Goal: Task Accomplishment & Management: Manage account settings

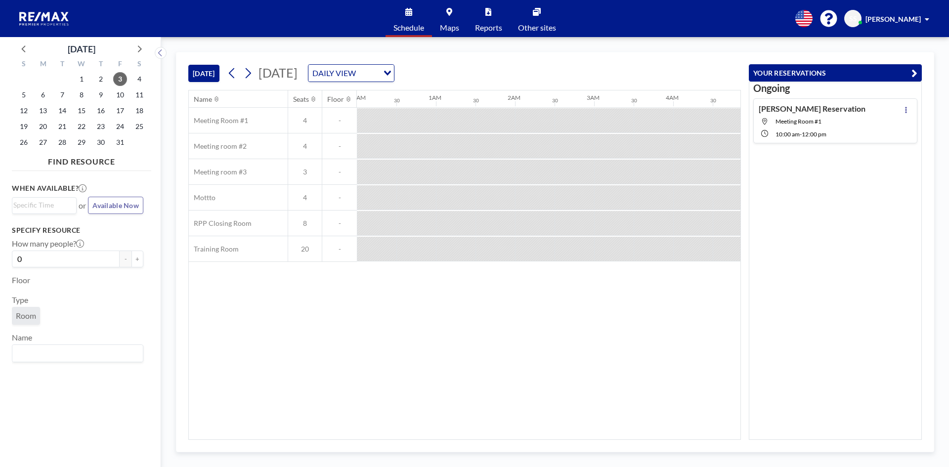
scroll to position [0, 672]
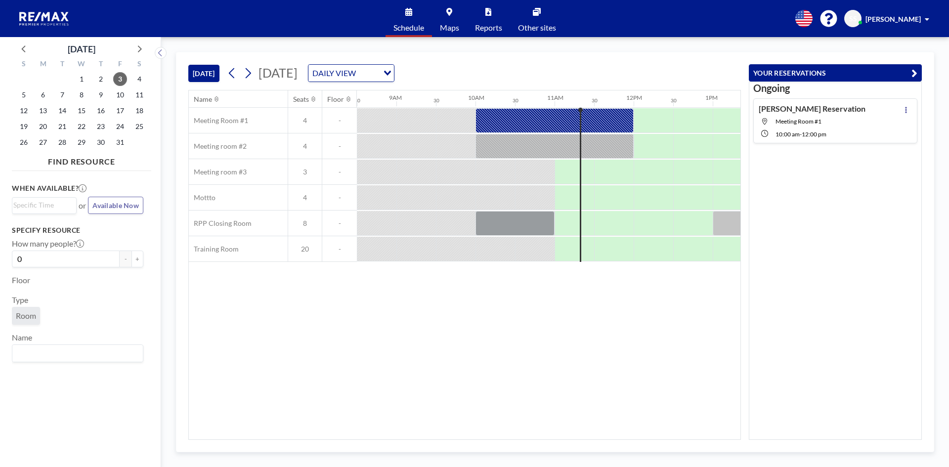
click at [896, 103] on div "[PERSON_NAME] Reservation Meeting Room #1 10:00 AM - 12:00 PM" at bounding box center [835, 120] width 164 height 45
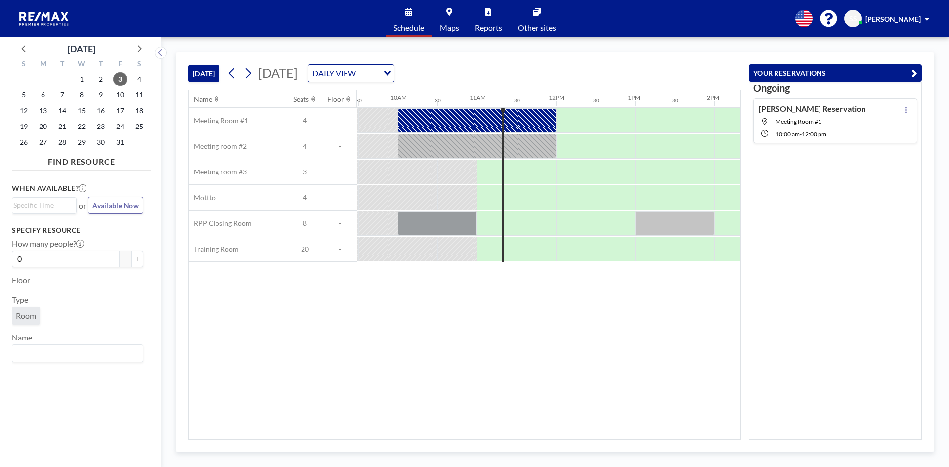
scroll to position [0, 751]
click at [913, 76] on icon "button" at bounding box center [914, 73] width 6 height 12
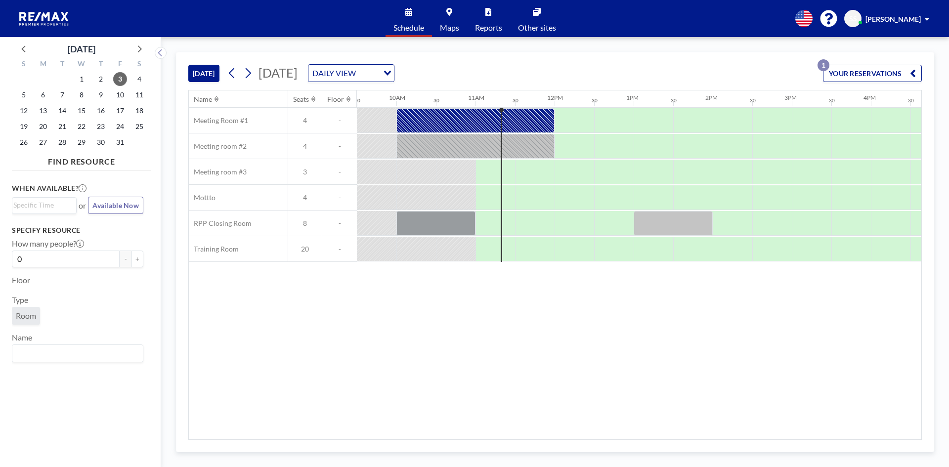
click at [829, 74] on button "YOUR RESERVATIONS 1" at bounding box center [872, 73] width 99 height 17
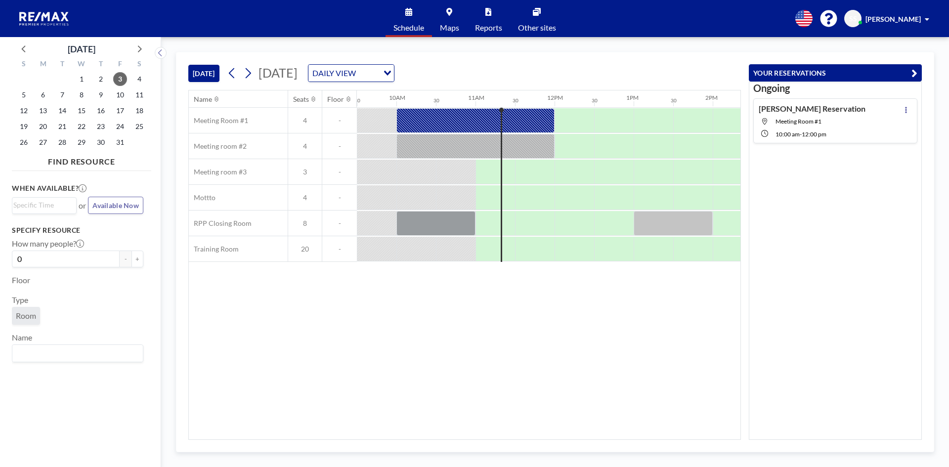
click at [811, 113] on h4 "[PERSON_NAME] Reservation" at bounding box center [812, 109] width 107 height 10
click at [903, 111] on button at bounding box center [906, 110] width 12 height 12
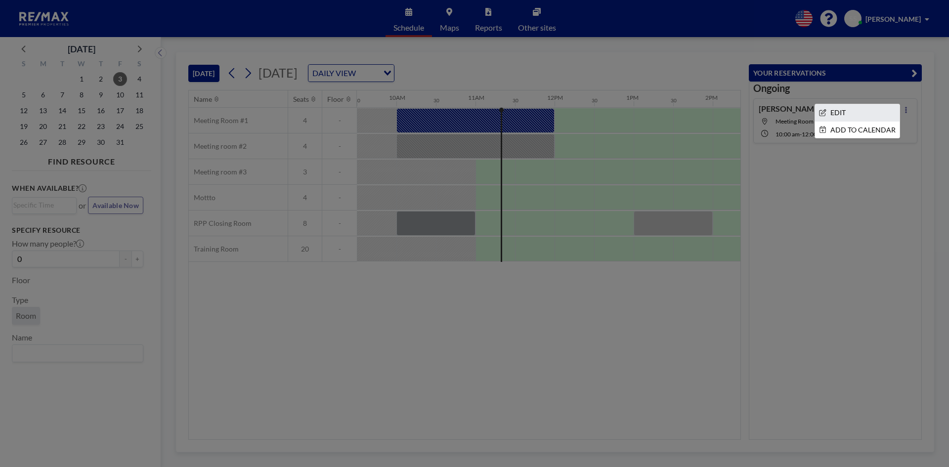
click at [821, 106] on li "EDIT" at bounding box center [857, 112] width 84 height 17
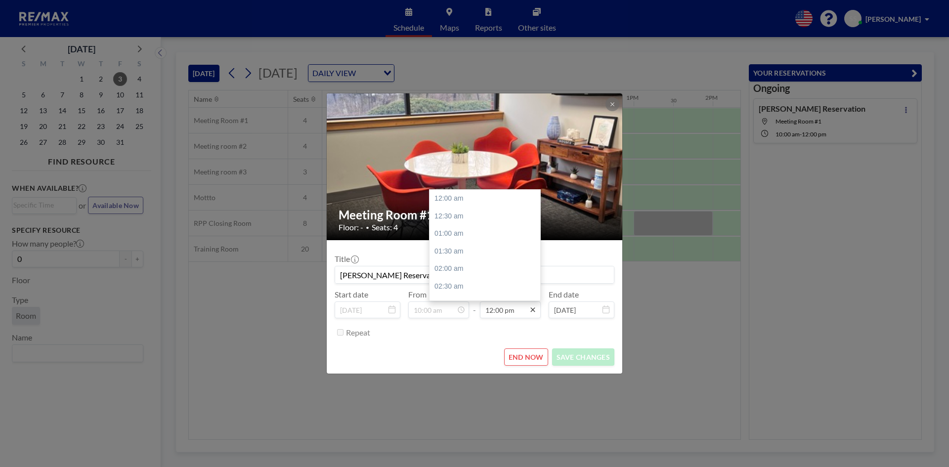
scroll to position [422, 0]
click at [532, 310] on icon at bounding box center [533, 310] width 8 height 8
click at [515, 312] on input "12:00 pm" at bounding box center [510, 309] width 61 height 17
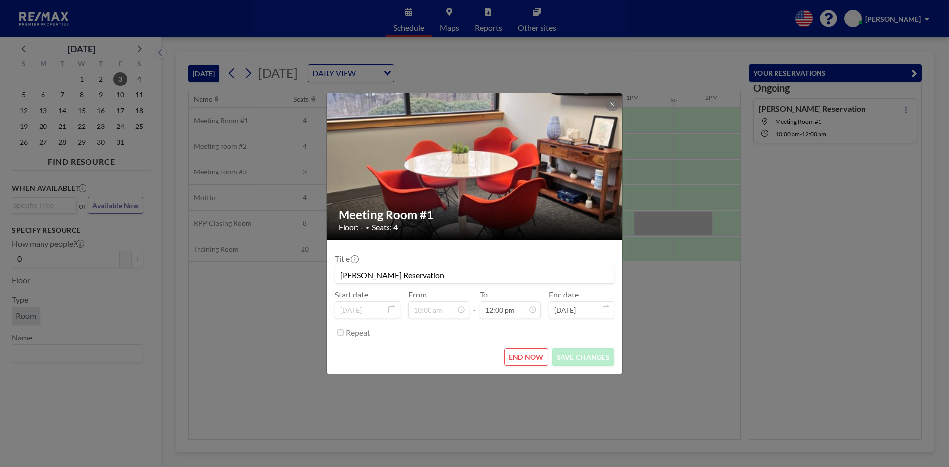
click at [522, 359] on button "END NOW" at bounding box center [526, 356] width 44 height 17
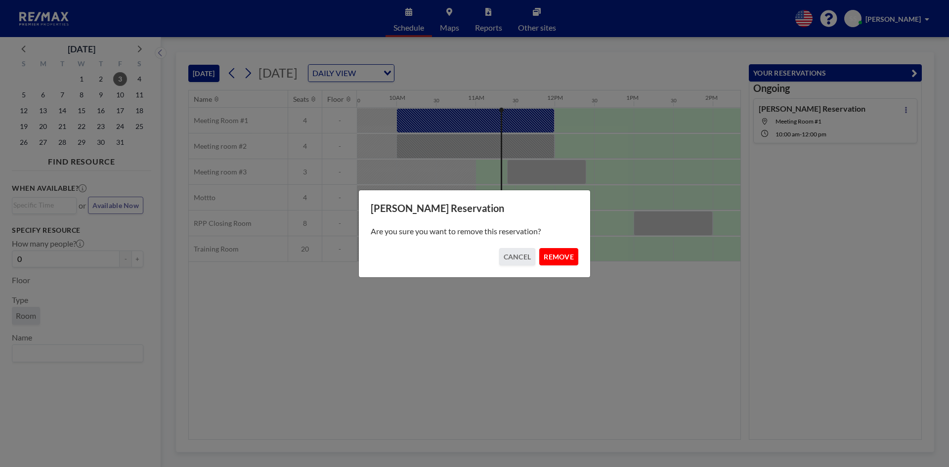
click at [572, 254] on button "REMOVE" at bounding box center [558, 256] width 39 height 17
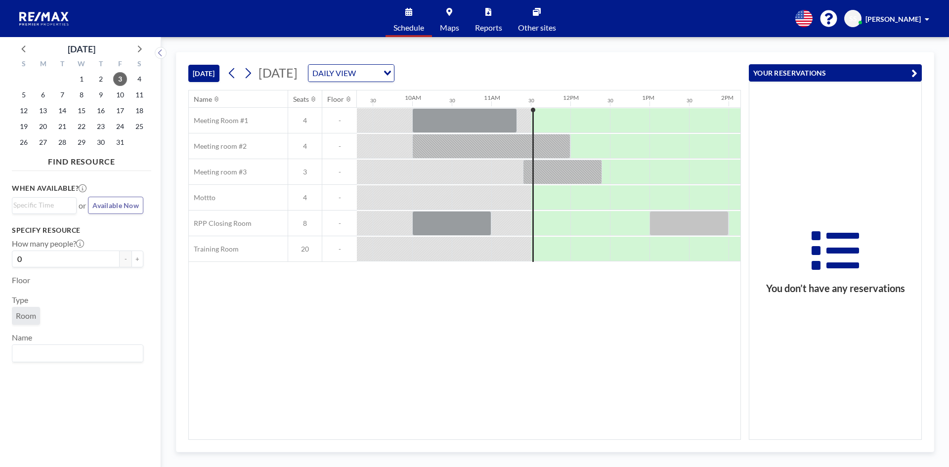
scroll to position [0, 751]
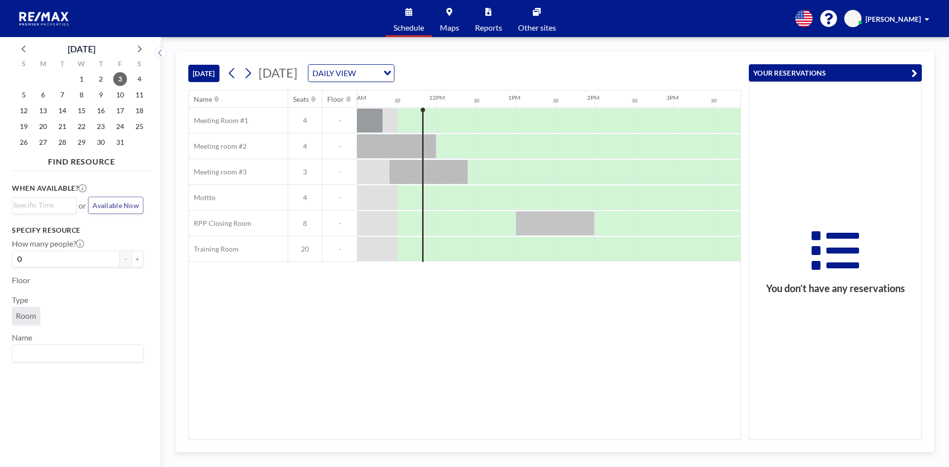
scroll to position [0, 870]
